Goal: Transaction & Acquisition: Purchase product/service

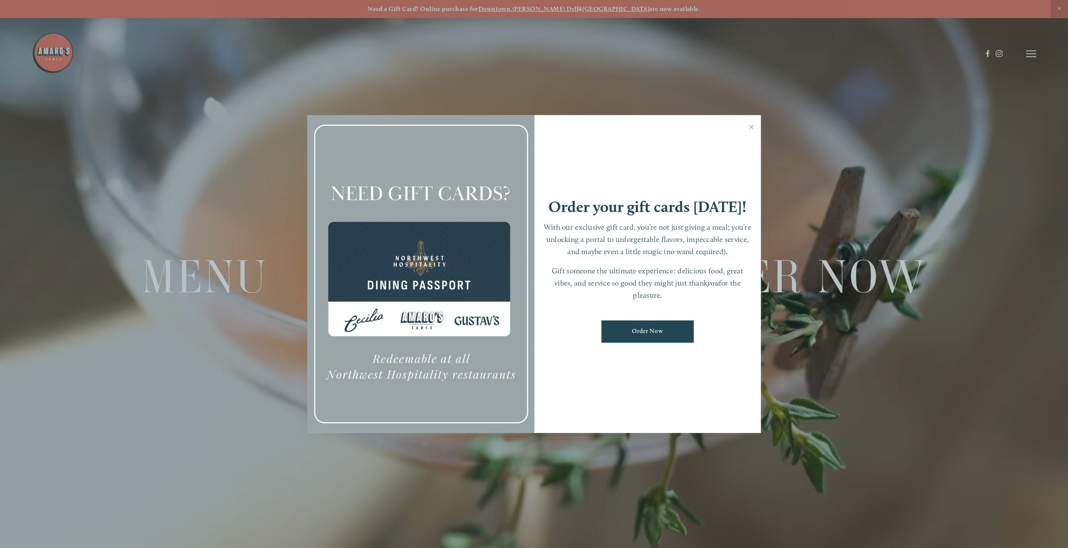
click at [753, 127] on link "Close" at bounding box center [751, 128] width 16 height 24
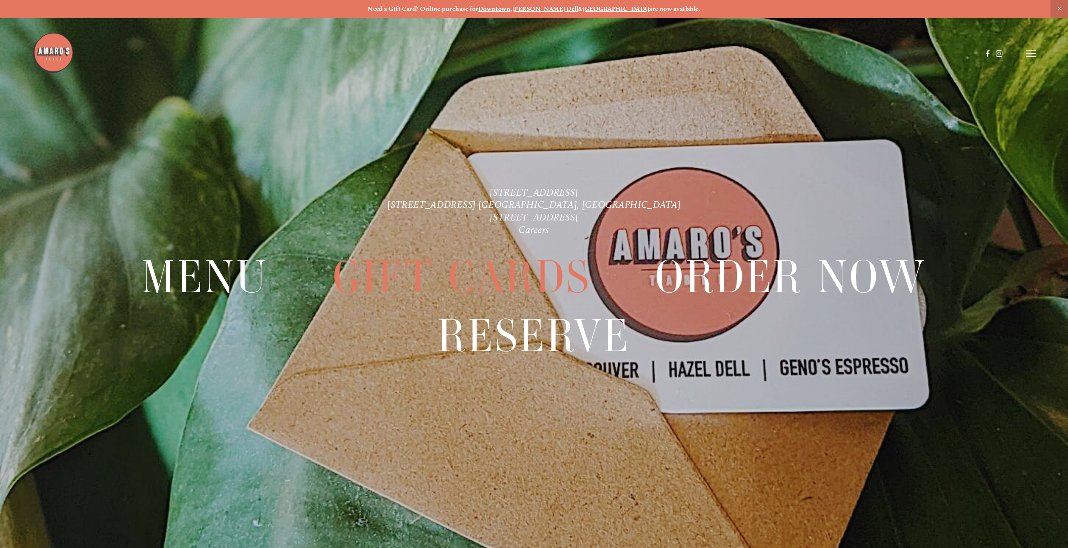
click at [437, 284] on span "Gift Cards" at bounding box center [462, 276] width 259 height 58
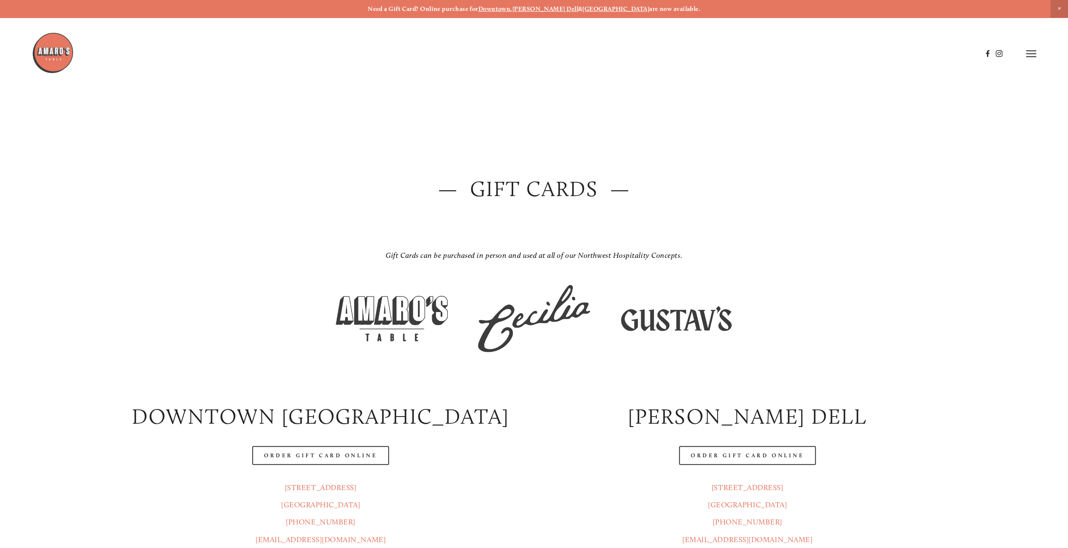
click at [391, 316] on img at bounding box center [392, 318] width 128 height 80
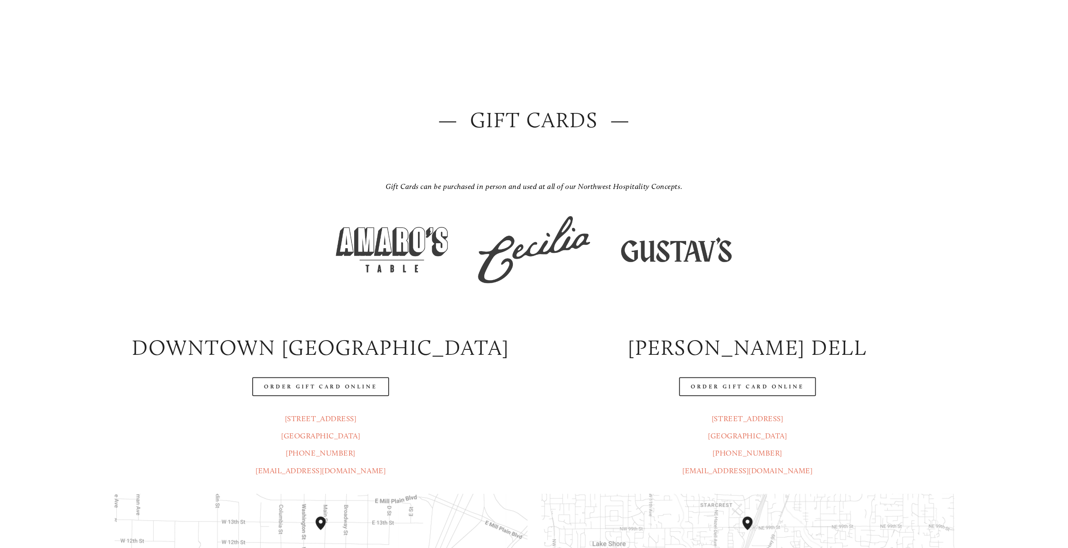
scroll to position [126, 0]
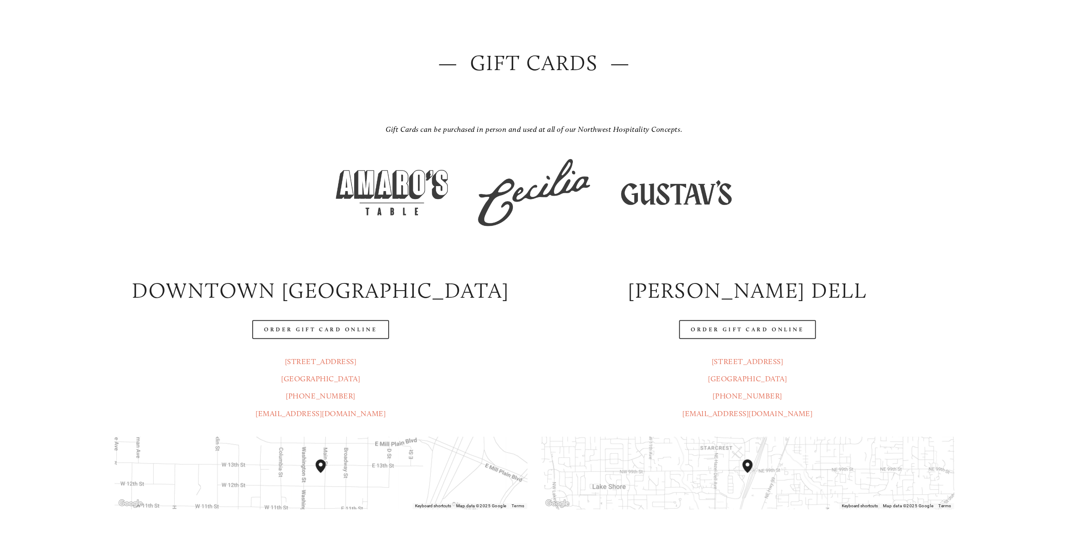
click at [732, 330] on link "Order Gift Card Online" at bounding box center [747, 329] width 137 height 19
